Goal: Find contact information: Obtain details needed to contact an individual or organization

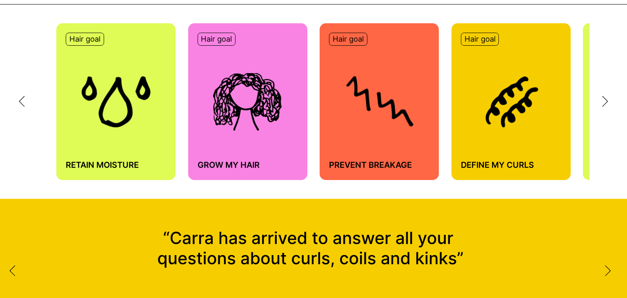
scroll to position [489, 0]
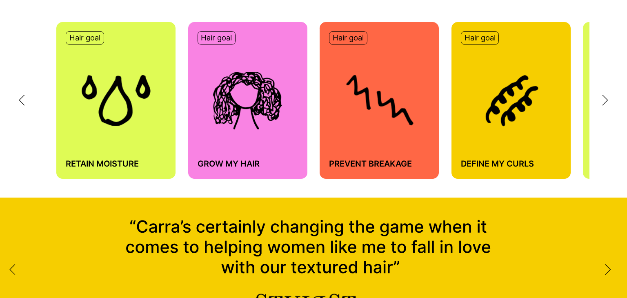
click at [600, 95] on div at bounding box center [598, 100] width 19 height 11
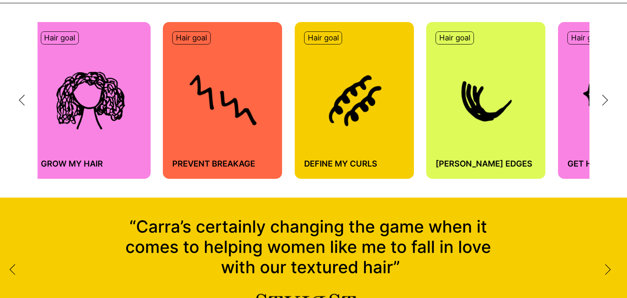
click at [600, 96] on div at bounding box center [598, 100] width 19 height 11
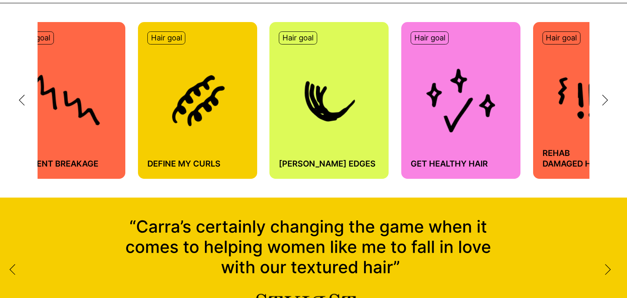
click at [600, 96] on div at bounding box center [598, 100] width 19 height 11
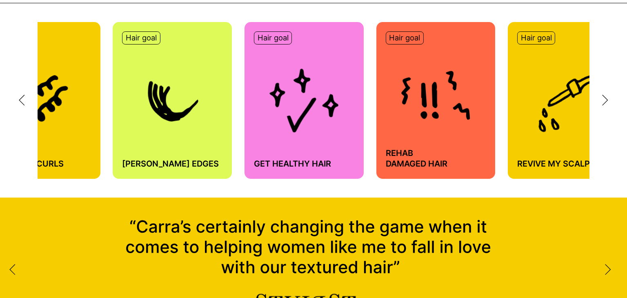
click at [600, 96] on div at bounding box center [598, 100] width 19 height 11
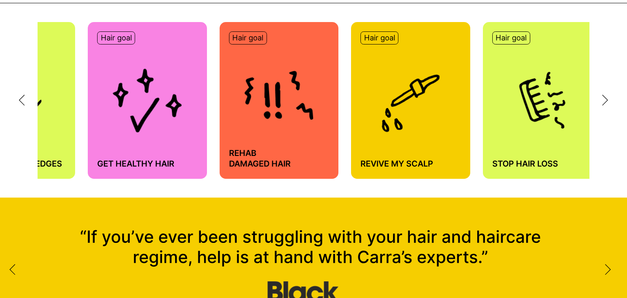
click at [600, 96] on div at bounding box center [598, 100] width 19 height 11
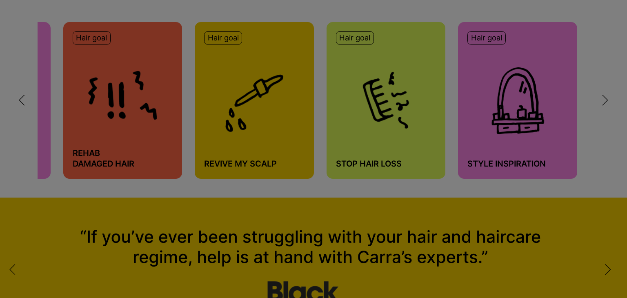
scroll to position [0, 783]
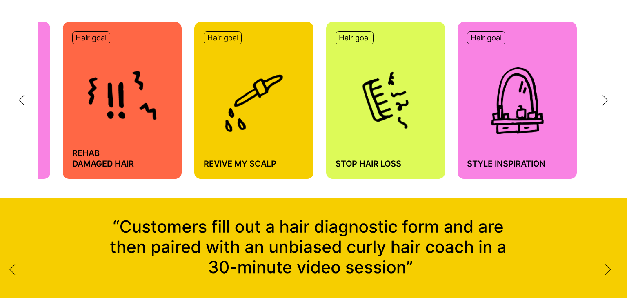
click at [607, 96] on icon at bounding box center [605, 100] width 6 height 11
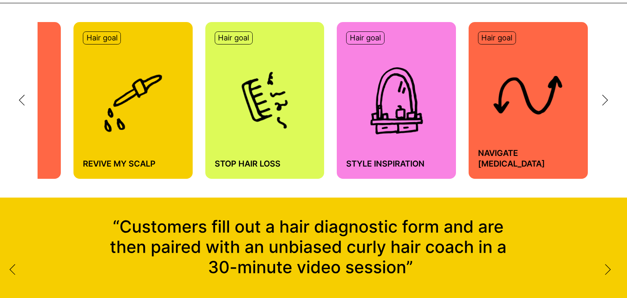
scroll to position [0, 908]
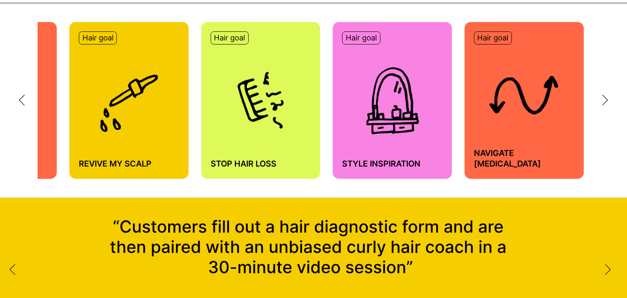
click at [607, 96] on icon at bounding box center [605, 100] width 6 height 11
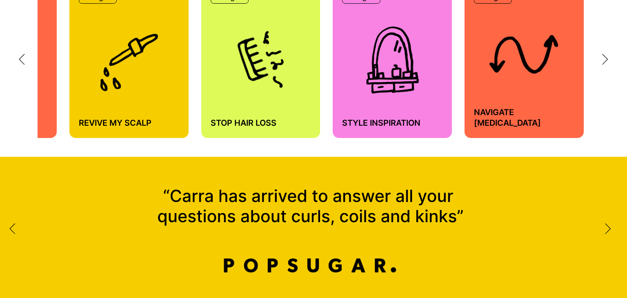
click at [620, 135] on div "Hair goal Retain moisture Hair goal Grow my hair Hair goal Prevent breakage Hai…" at bounding box center [313, 59] width 627 height 194
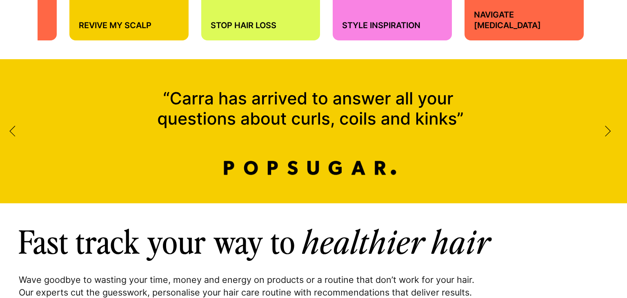
scroll to position [653, 0]
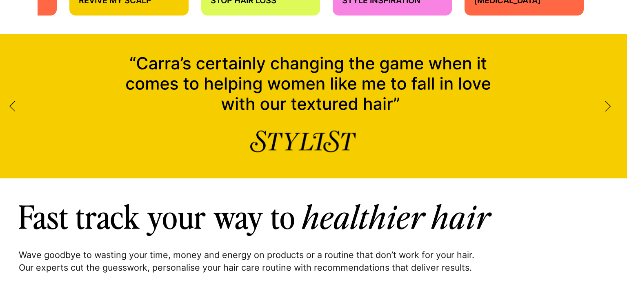
click at [608, 111] on icon at bounding box center [607, 106] width 6 height 11
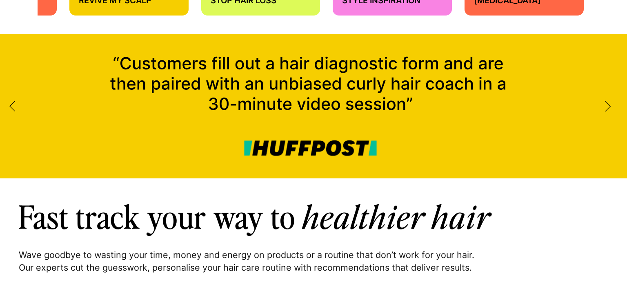
click at [608, 111] on icon at bounding box center [607, 106] width 6 height 11
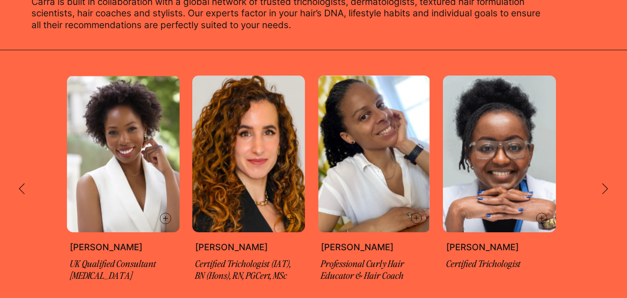
scroll to position [1468, 0]
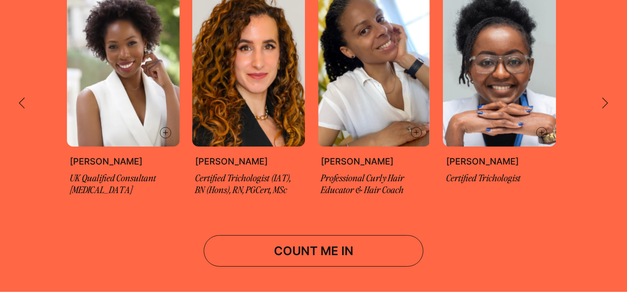
click at [603, 100] on icon at bounding box center [605, 102] width 6 height 11
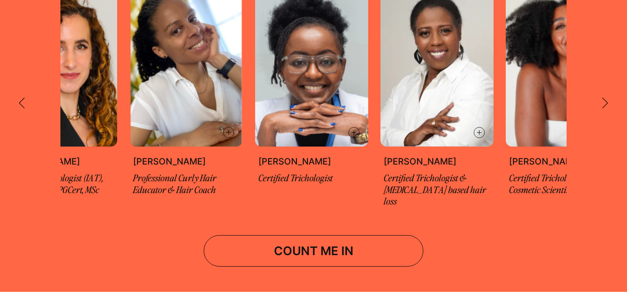
click at [603, 100] on icon at bounding box center [605, 102] width 6 height 11
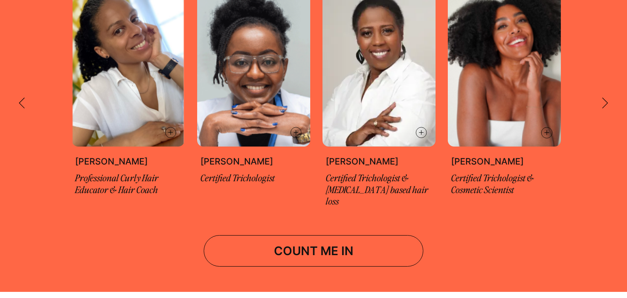
scroll to position [0, 246]
click at [603, 100] on icon at bounding box center [605, 102] width 6 height 11
click at [26, 97] on div at bounding box center [40, 102] width 42 height 11
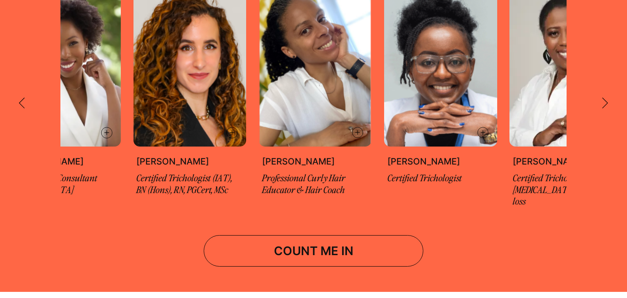
scroll to position [0, 58]
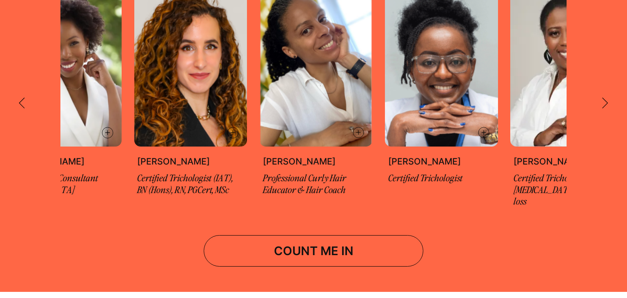
click at [26, 97] on div at bounding box center [40, 102] width 42 height 11
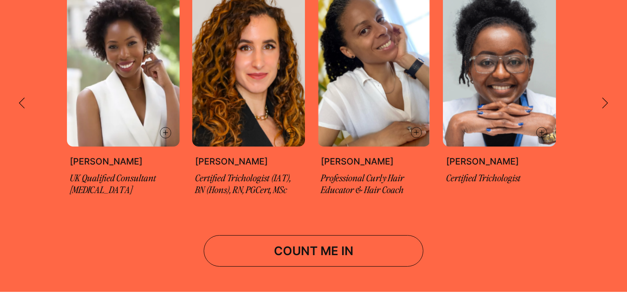
click at [27, 98] on div at bounding box center [40, 102] width 42 height 11
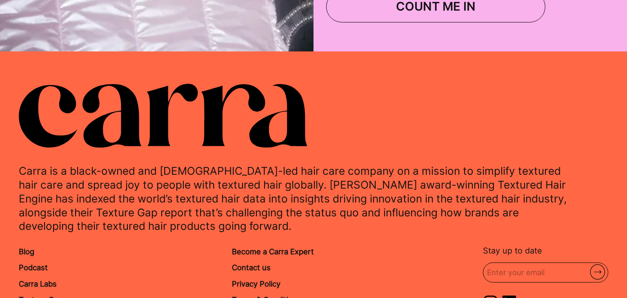
scroll to position [3157, 0]
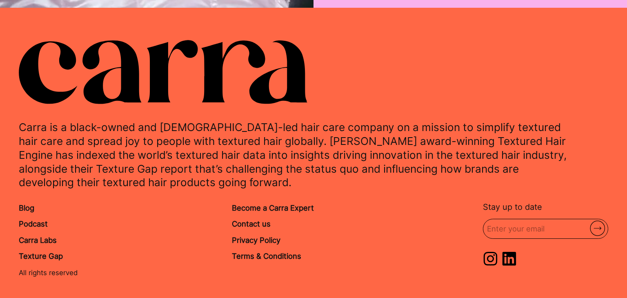
click at [249, 219] on link "Contact us" at bounding box center [251, 223] width 39 height 9
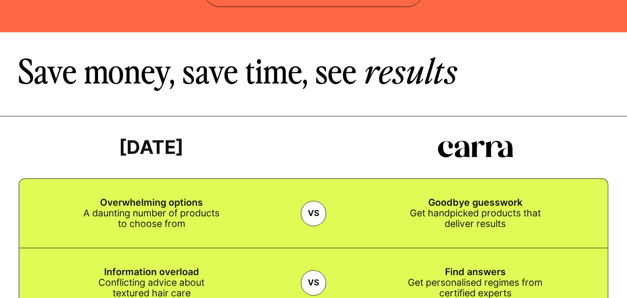
scroll to position [1688, 0]
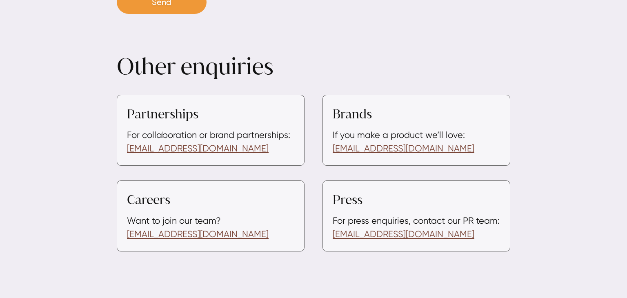
scroll to position [408, 0]
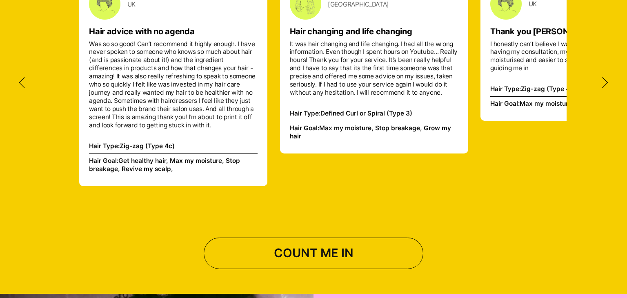
scroll to position [2382, 0]
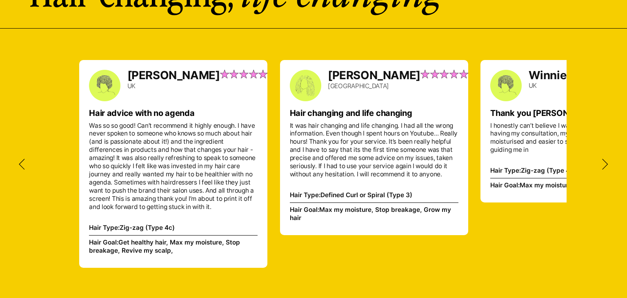
click at [614, 151] on div "Anna UK Hair advice with no agenda Was so so good! Can’t recommend it highly en…" at bounding box center [313, 165] width 627 height 272
click at [604, 159] on icon at bounding box center [605, 164] width 6 height 11
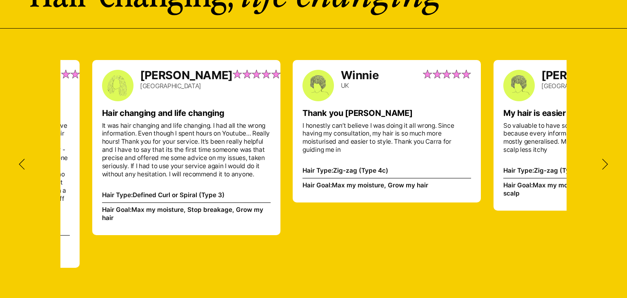
click at [604, 159] on icon at bounding box center [605, 164] width 6 height 11
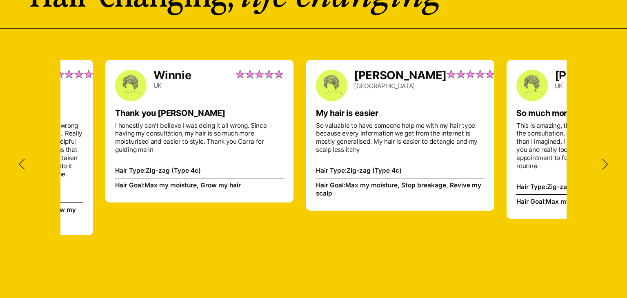
scroll to position [0, 376]
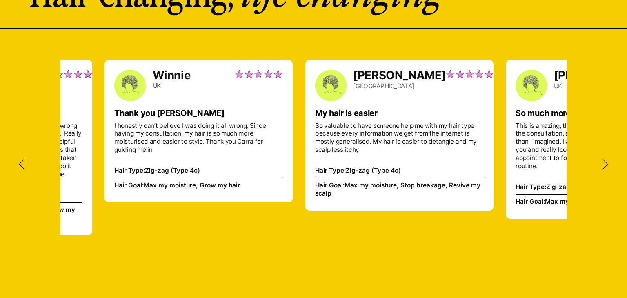
click at [603, 146] on div "Anna UK Hair advice with no agenda Was so so good! Can’t recommend it highly en…" at bounding box center [313, 165] width 627 height 272
click at [603, 159] on icon at bounding box center [605, 164] width 6 height 11
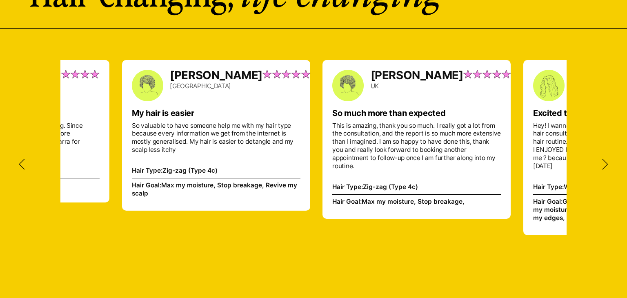
scroll to position [0, 564]
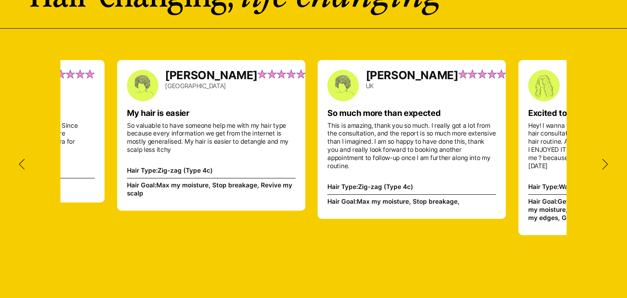
click at [603, 159] on icon at bounding box center [605, 164] width 6 height 11
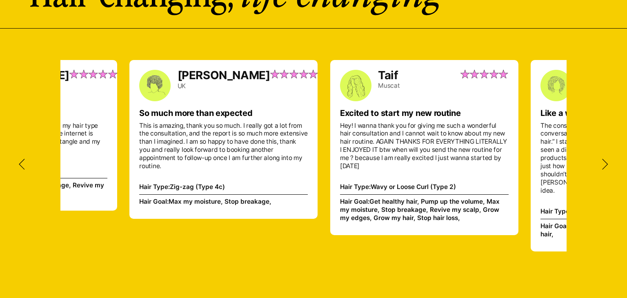
click at [603, 159] on icon at bounding box center [605, 164] width 6 height 11
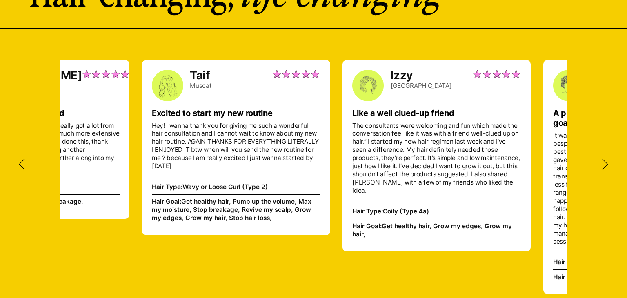
click at [603, 159] on icon at bounding box center [605, 164] width 6 height 11
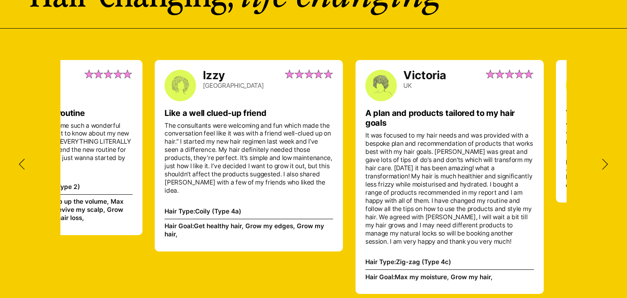
click at [603, 159] on icon at bounding box center [605, 164] width 6 height 11
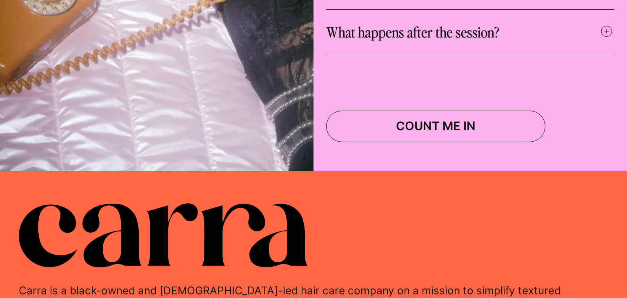
scroll to position [3157, 0]
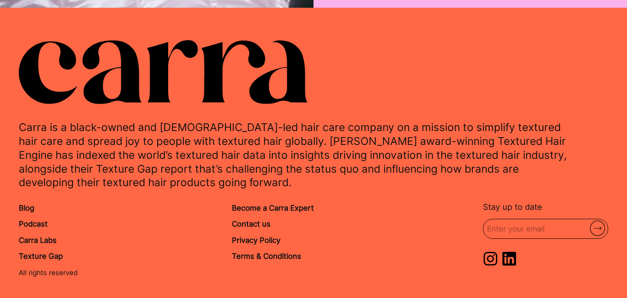
click at [38, 235] on link "Carra Labs" at bounding box center [38, 239] width 38 height 9
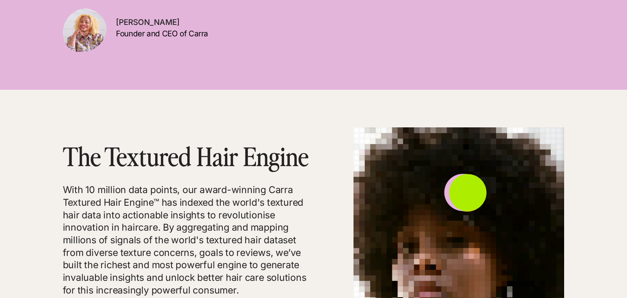
scroll to position [449, 0]
